Goal: Task Accomplishment & Management: Complete application form

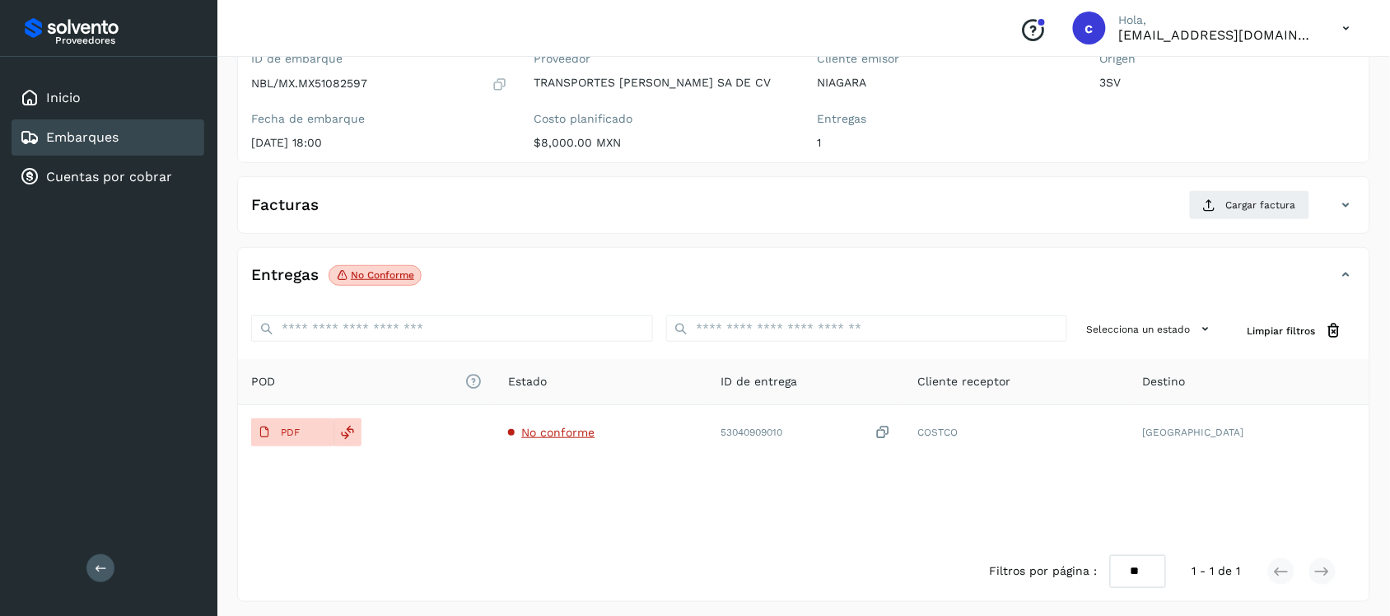
scroll to position [170, 0]
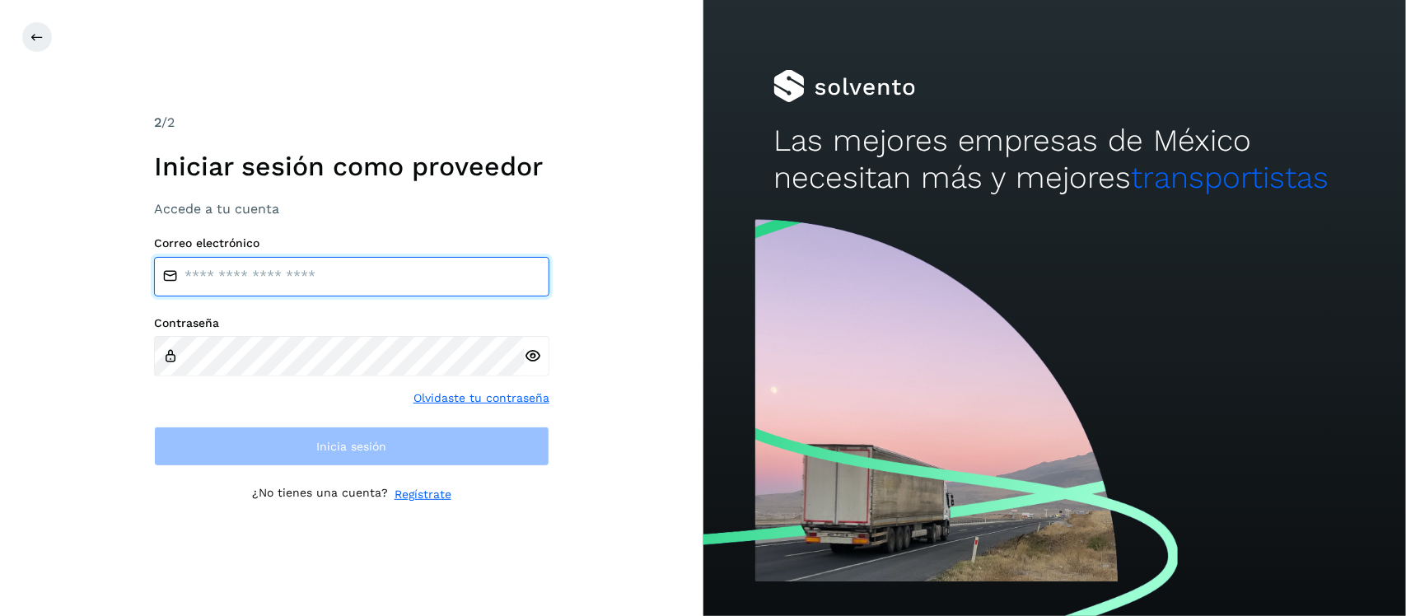
type input "**********"
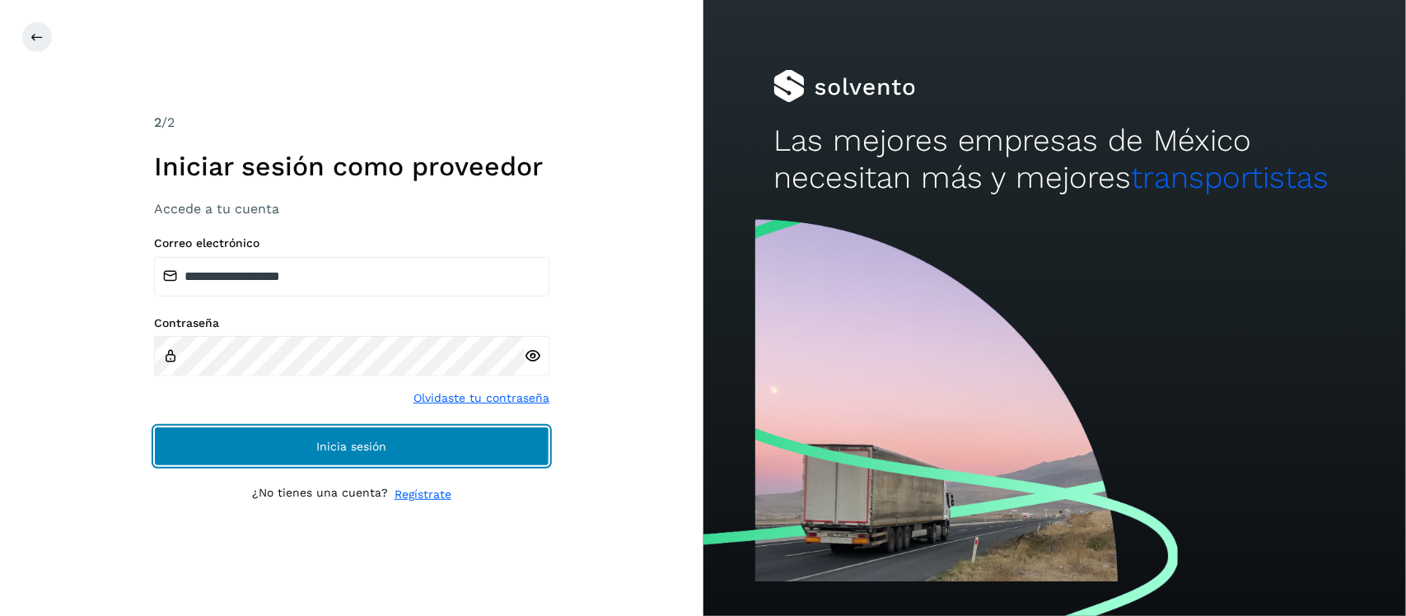
click at [406, 450] on button "Inicia sesión" at bounding box center [351, 447] width 395 height 40
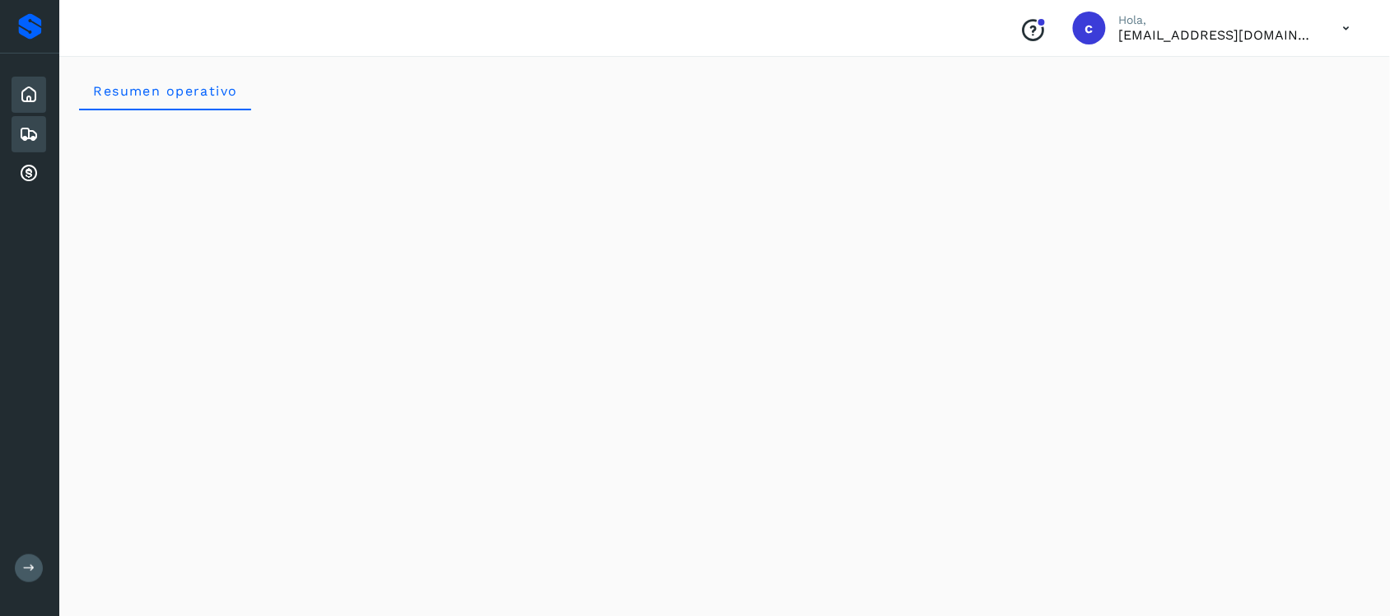
click at [30, 128] on icon at bounding box center [29, 134] width 20 height 20
click at [33, 128] on icon at bounding box center [29, 134] width 20 height 20
click at [14, 125] on div "Embarques" at bounding box center [29, 134] width 35 height 36
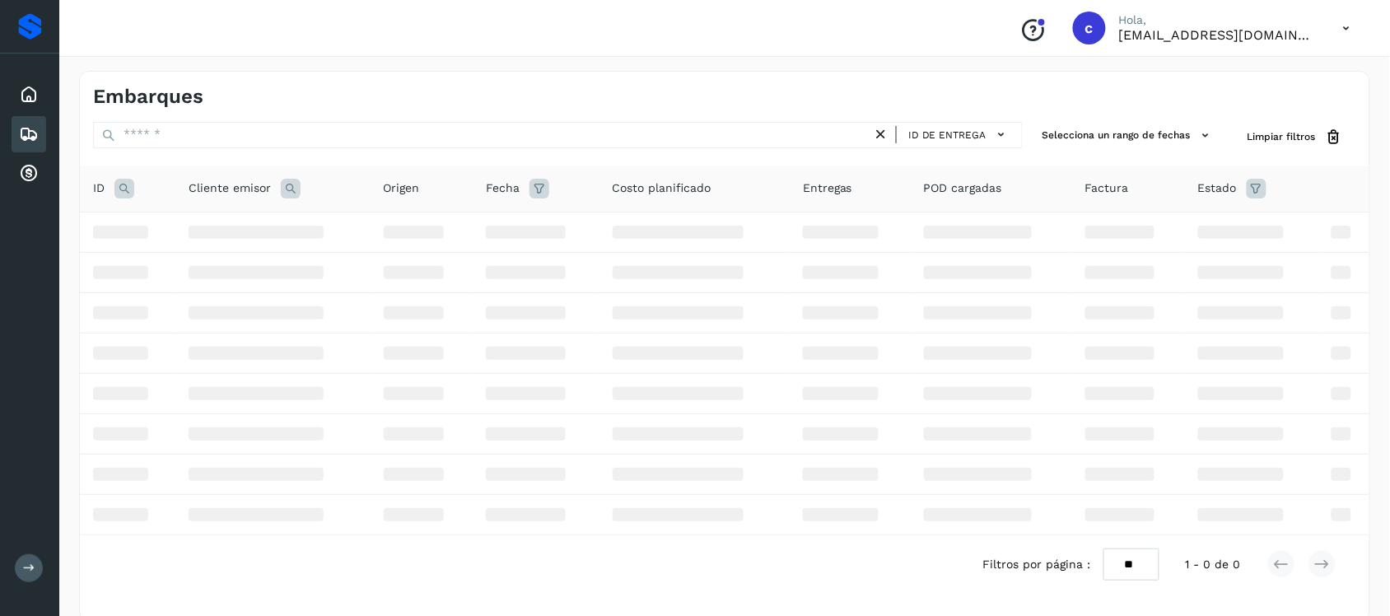
click at [14, 125] on div "Embarques" at bounding box center [29, 134] width 35 height 36
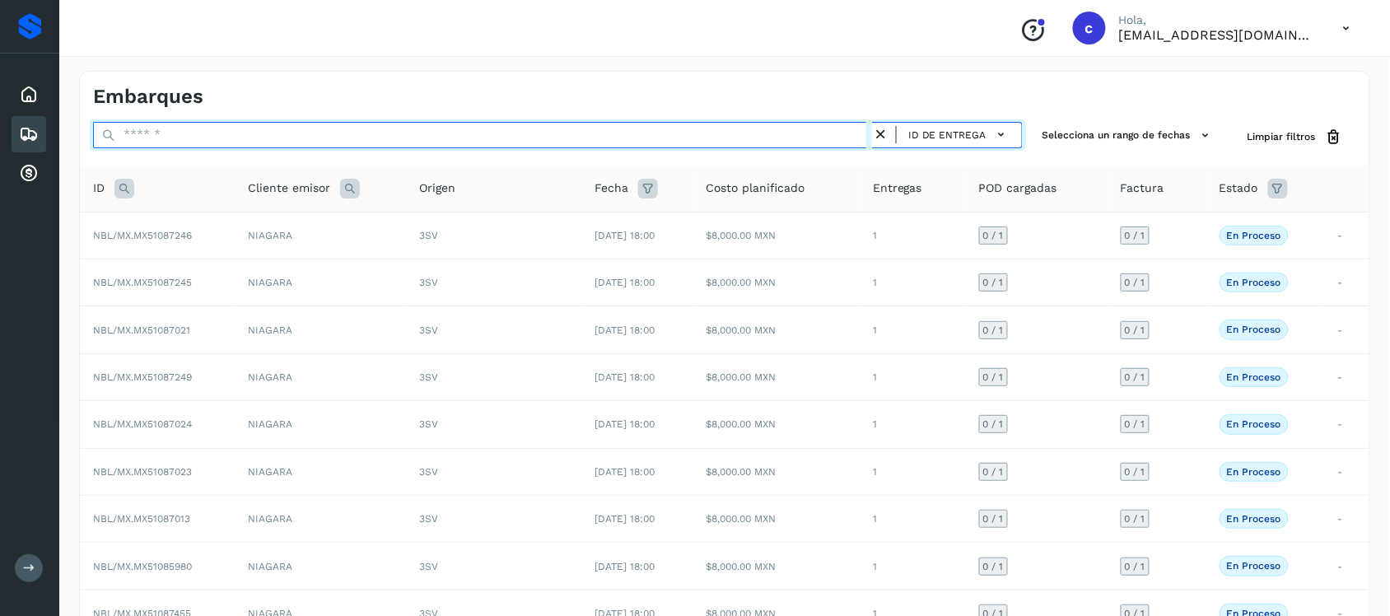
click at [262, 134] on input "text" at bounding box center [482, 135] width 779 height 26
paste input "**********"
type input "**********"
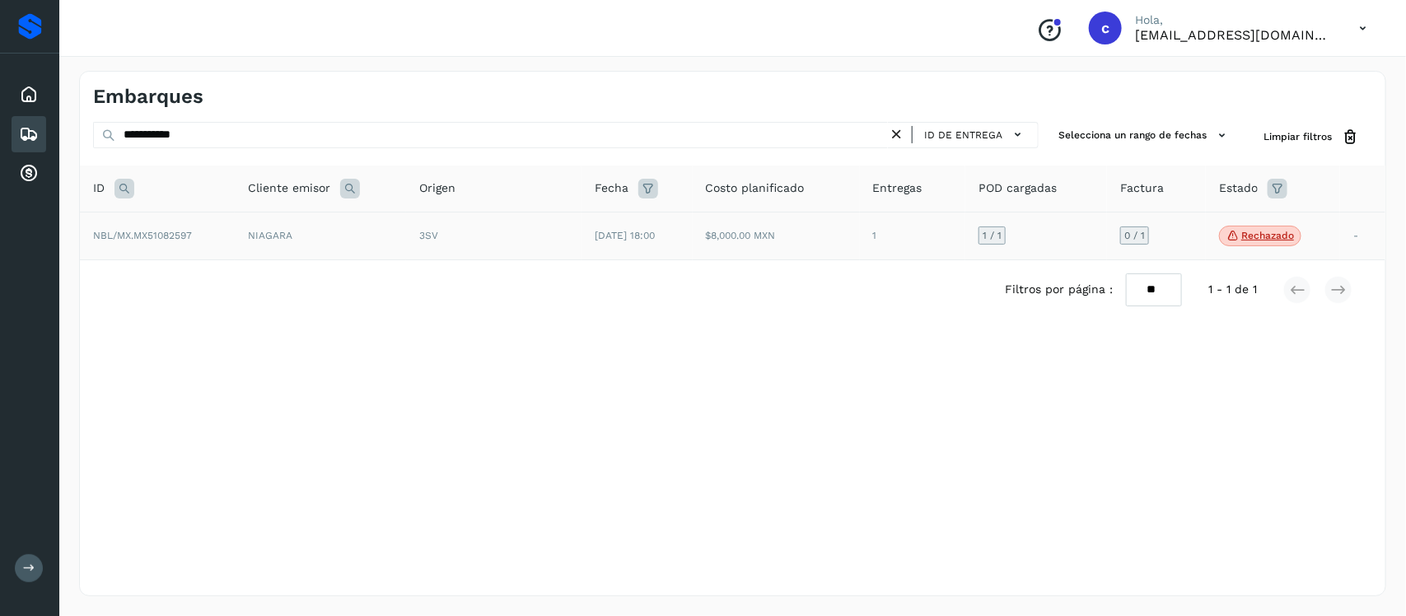
click at [333, 226] on td "NIAGARA" at bounding box center [320, 236] width 171 height 49
click at [194, 237] on td "NBL/MX.MX51082597" at bounding box center [157, 236] width 155 height 49
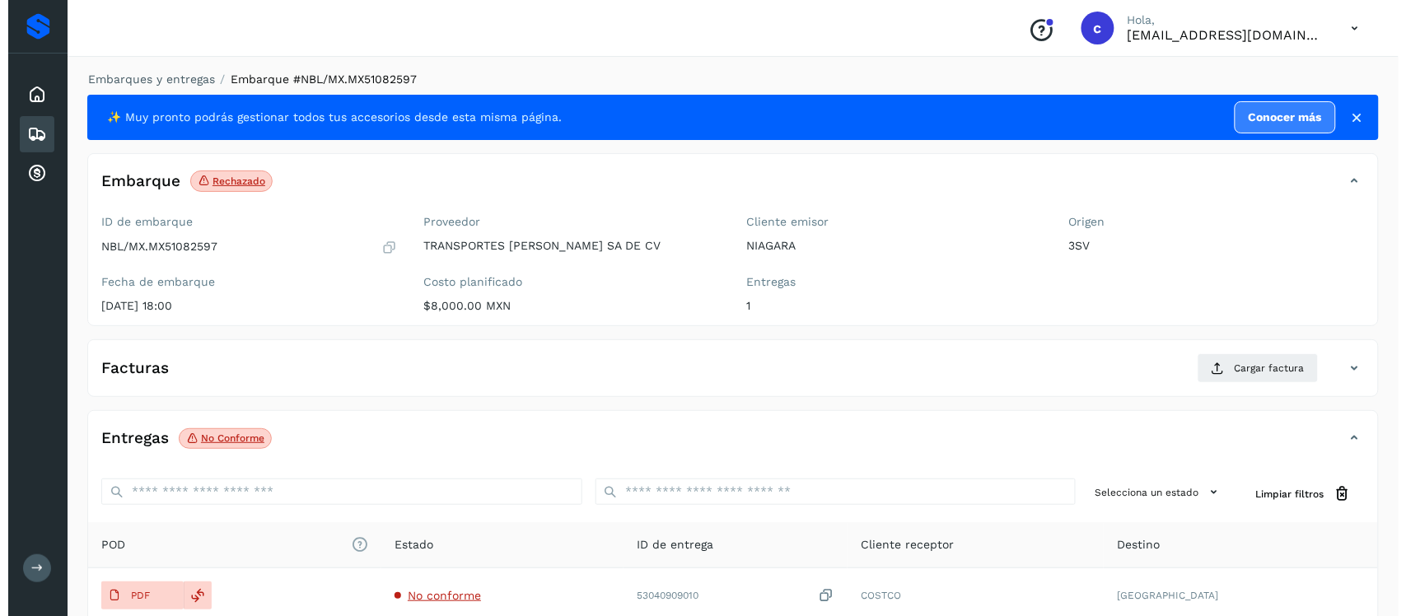
scroll to position [167, 0]
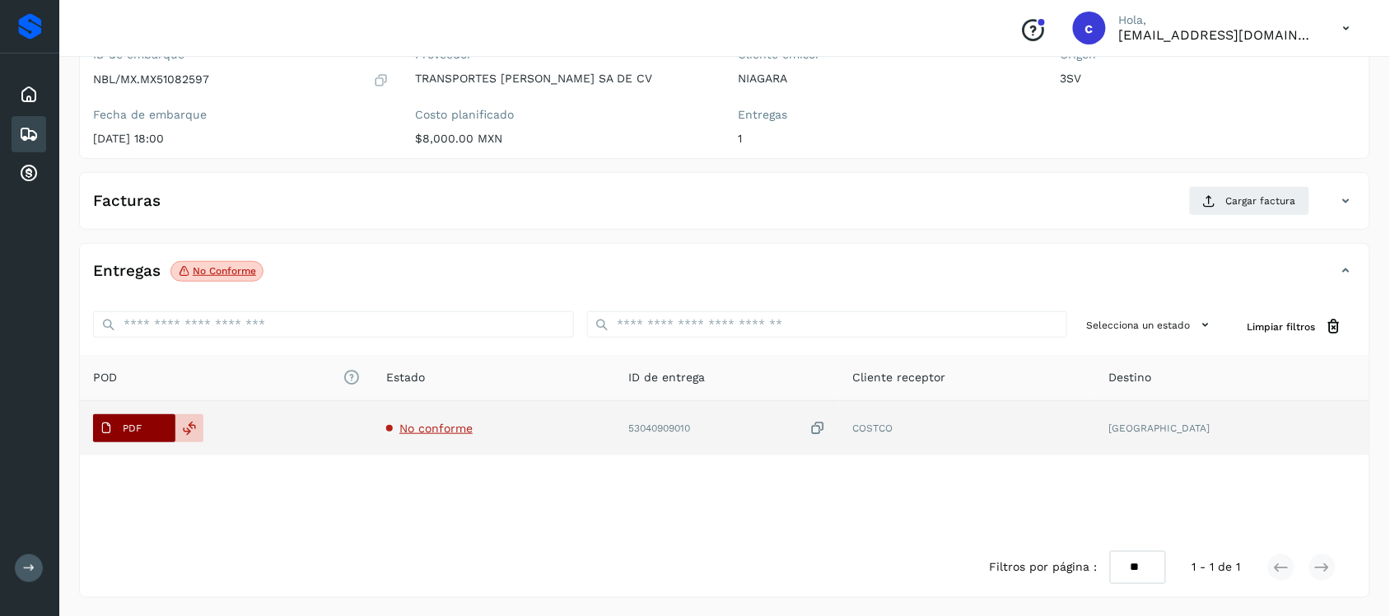
click at [136, 425] on p "PDF" at bounding box center [132, 428] width 19 height 12
click at [182, 427] on div at bounding box center [189, 428] width 28 height 28
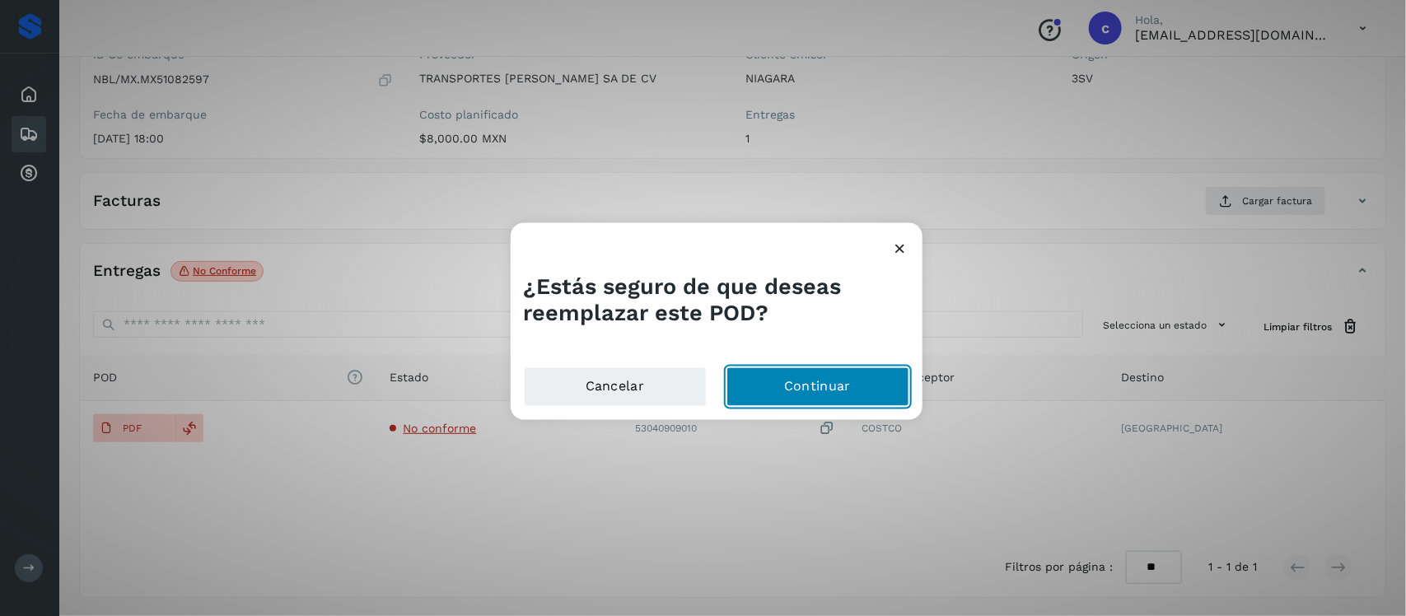
click at [793, 371] on button "Continuar" at bounding box center [817, 386] width 183 height 40
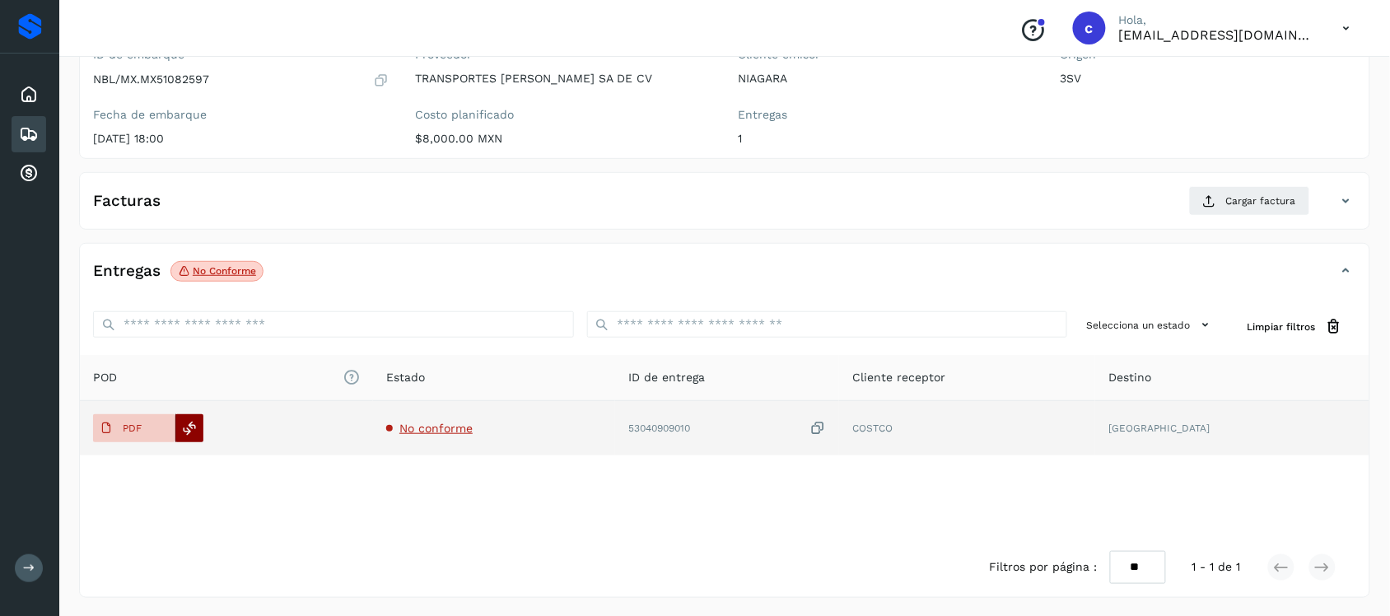
click at [199, 431] on div at bounding box center [189, 428] width 28 height 28
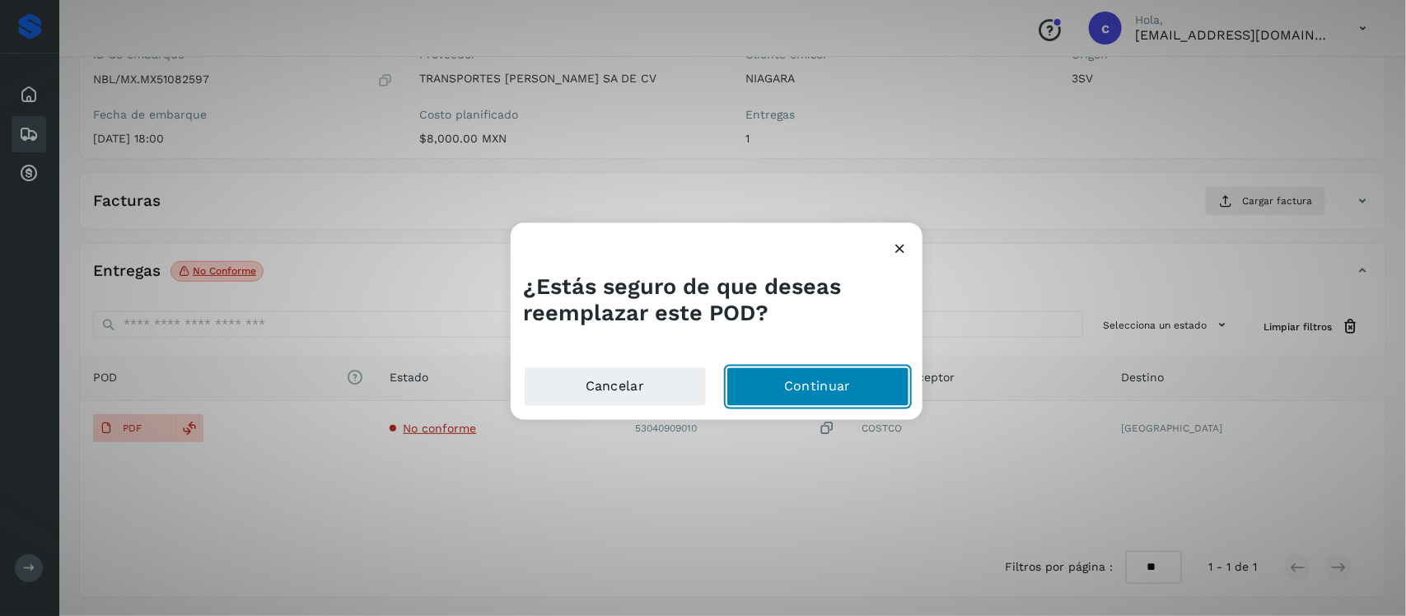
click at [832, 381] on button "Continuar" at bounding box center [817, 386] width 183 height 40
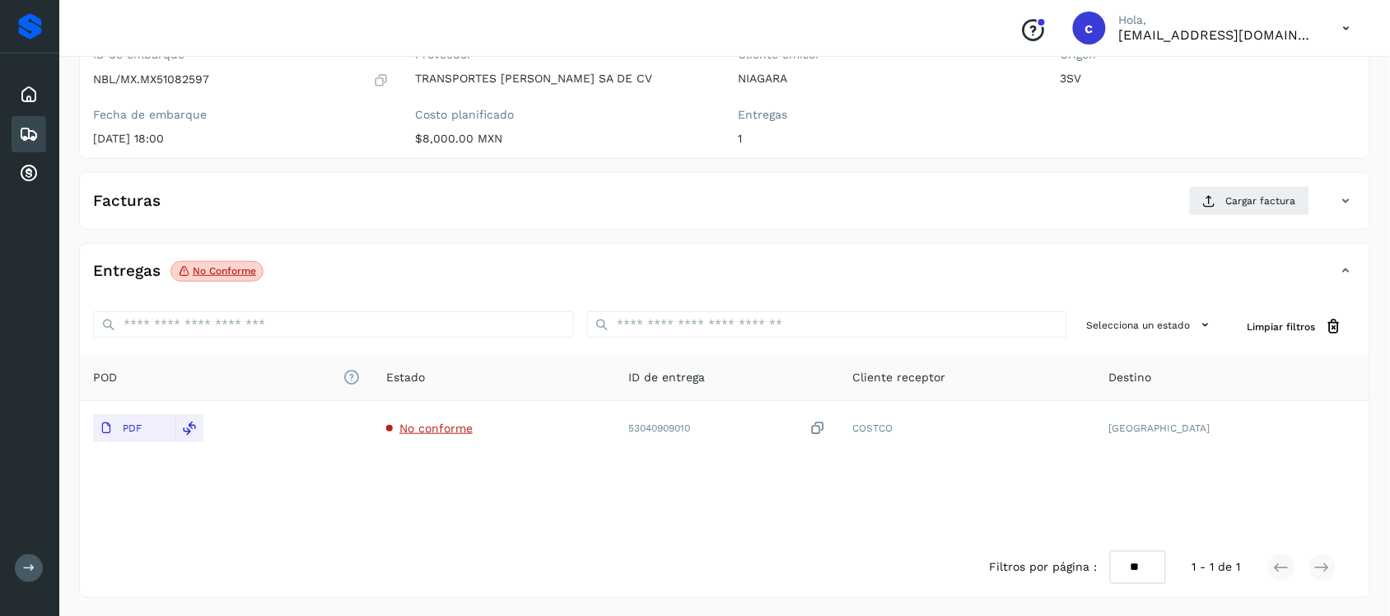
click at [1223, 219] on div "Facturas Cargar factura" at bounding box center [724, 207] width 1289 height 43
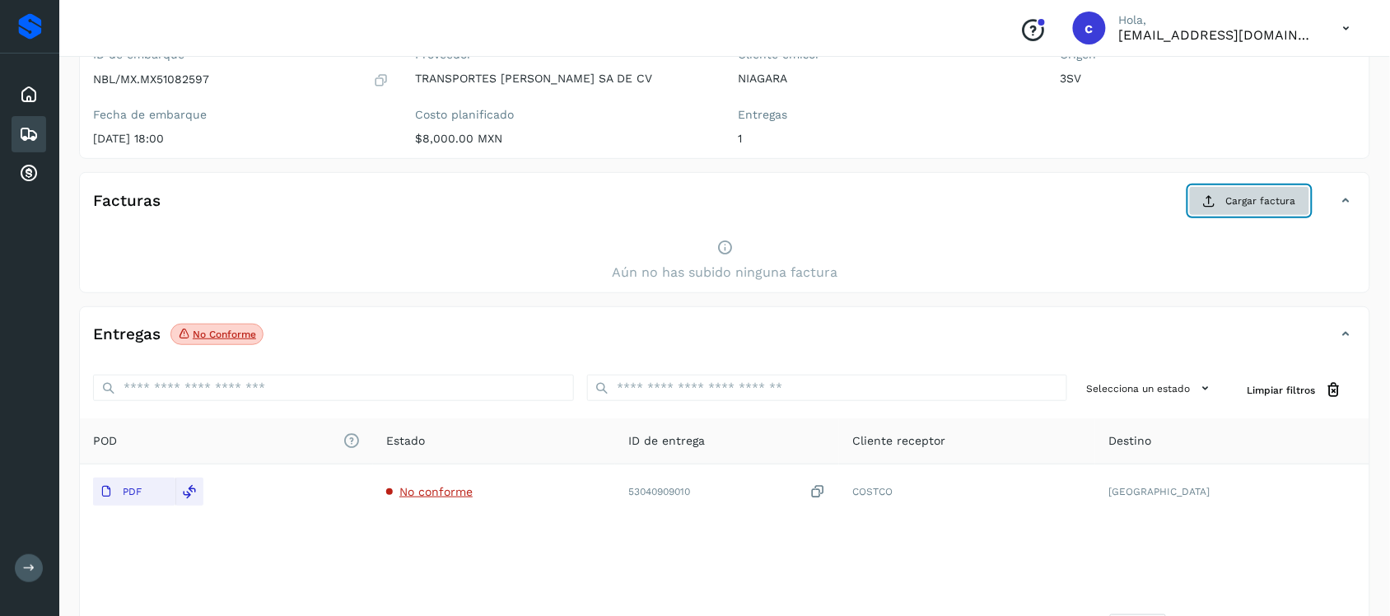
click at [1278, 211] on button "Cargar factura" at bounding box center [1249, 201] width 121 height 30
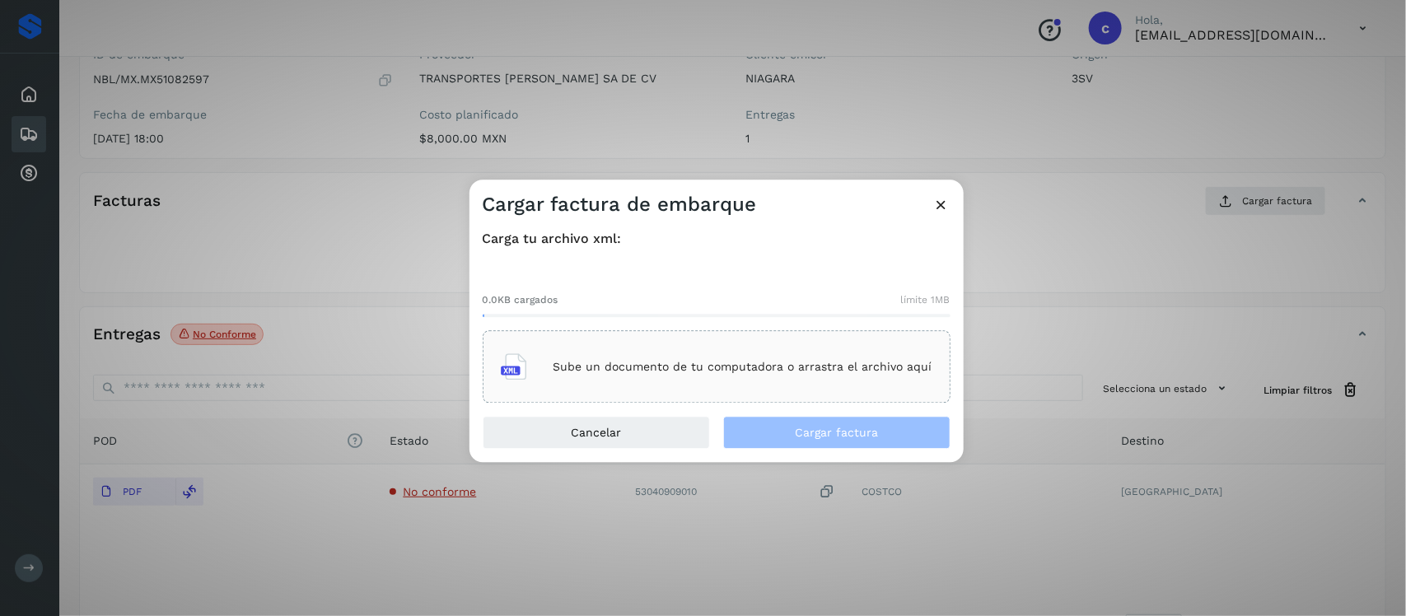
click at [646, 333] on div "Sube un documento de tu computadora o arrastra el archivo aquí" at bounding box center [717, 367] width 468 height 72
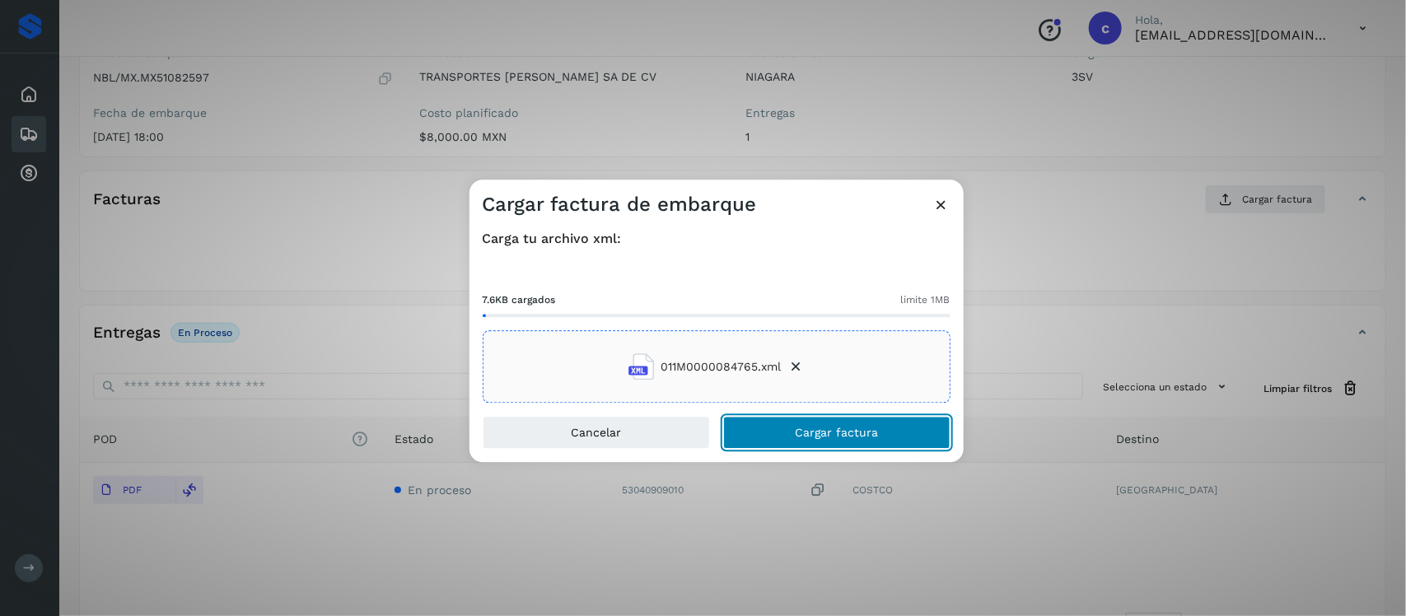
click at [879, 437] on button "Cargar factura" at bounding box center [836, 433] width 227 height 33
